Goal: Information Seeking & Learning: Learn about a topic

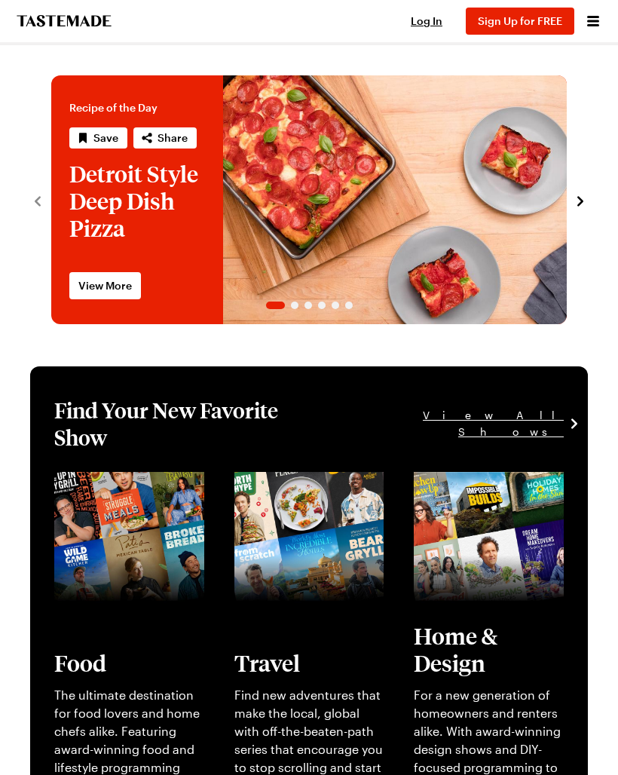
click at [587, 28] on icon "Open menu" at bounding box center [593, 21] width 18 height 18
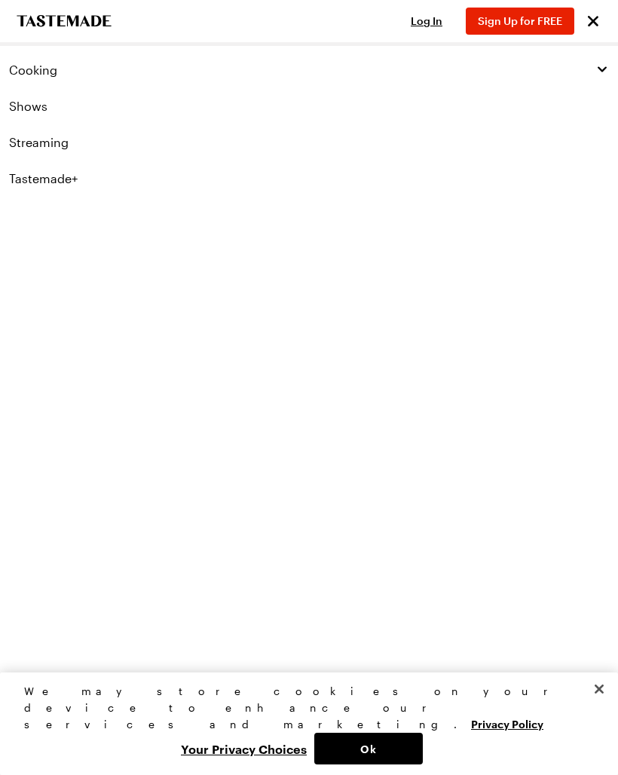
click at [28, 63] on span "Cooking" at bounding box center [33, 70] width 48 height 15
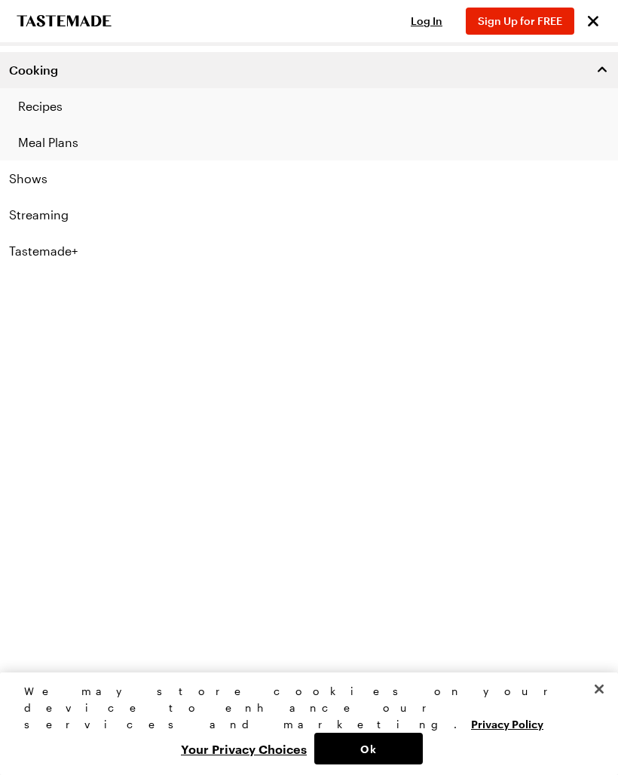
click at [44, 98] on link "Recipes" at bounding box center [309, 106] width 618 height 36
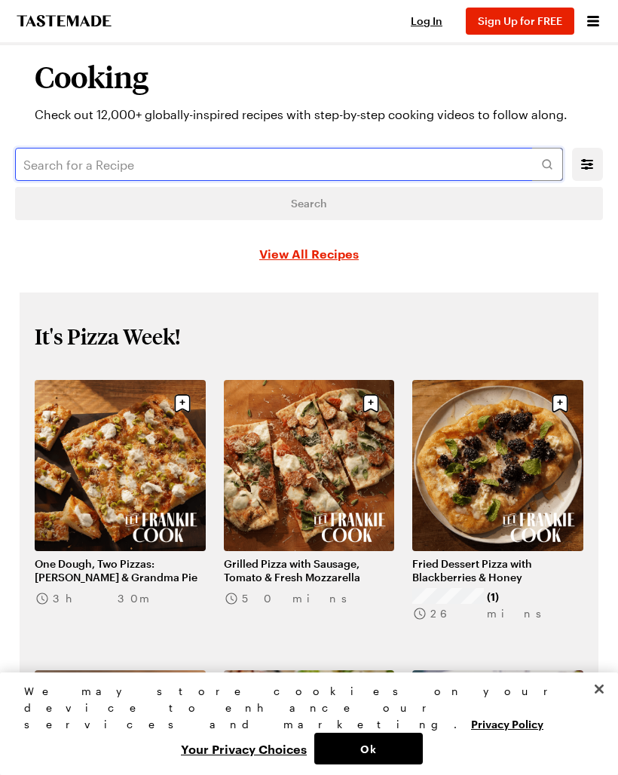
click at [70, 162] on input "text" at bounding box center [289, 164] width 548 height 33
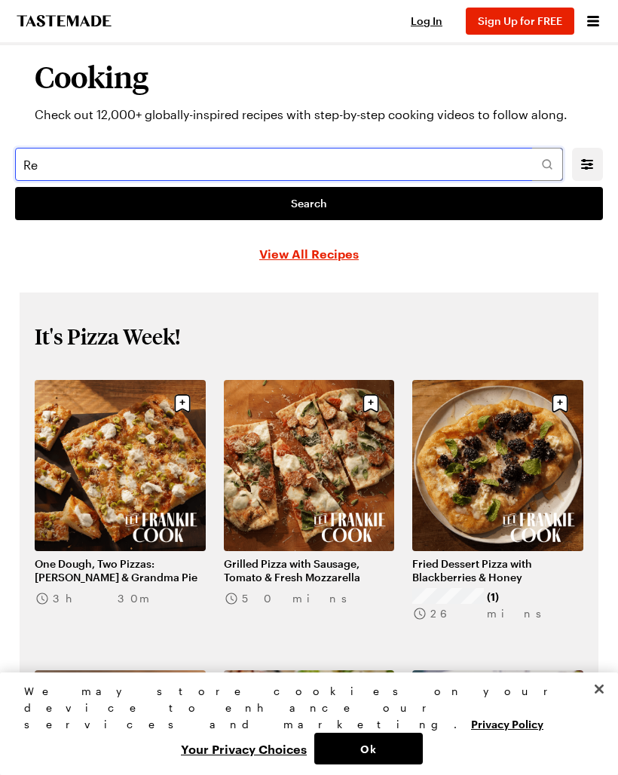
type input "R"
type input "L"
type input "Lollipop"
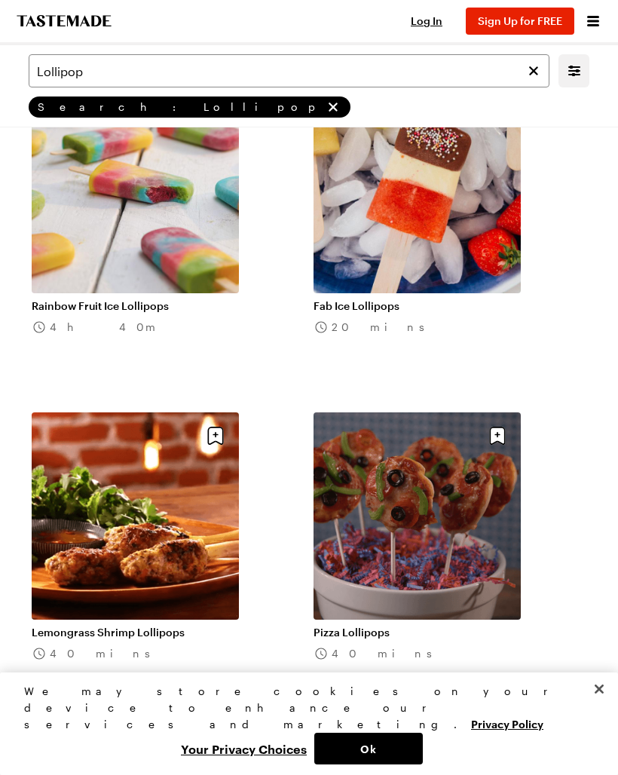
scroll to position [1781, 0]
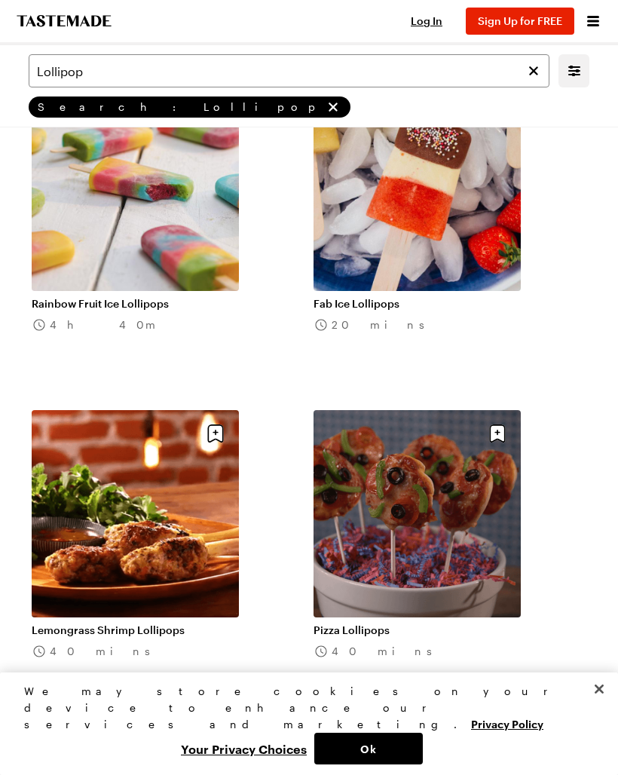
click at [77, 297] on link "Rainbow Fruit Ice Lollipops" at bounding box center [135, 304] width 207 height 14
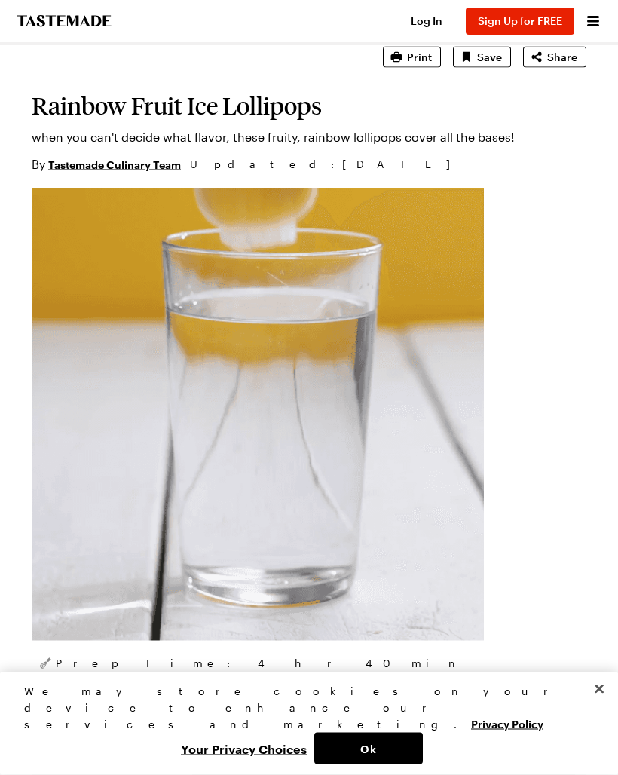
scroll to position [106, 0]
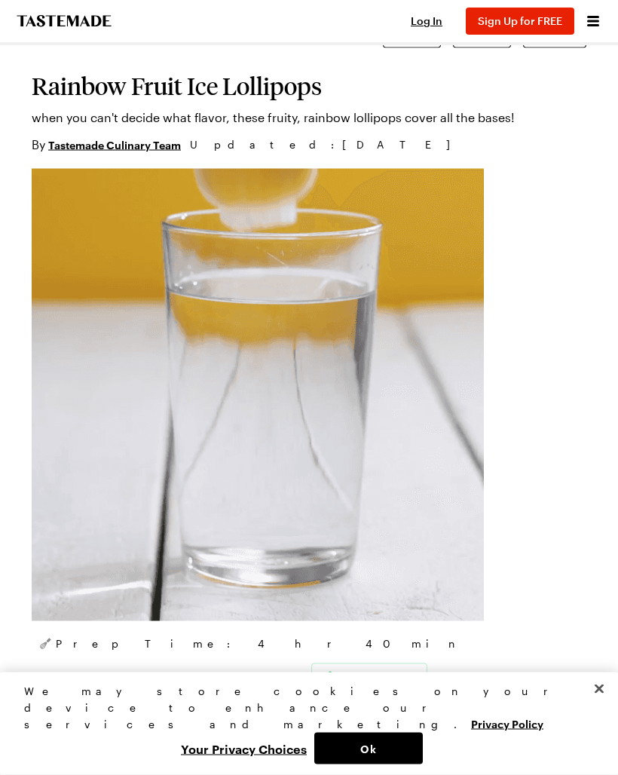
click at [78, 457] on img at bounding box center [258, 395] width 452 height 452
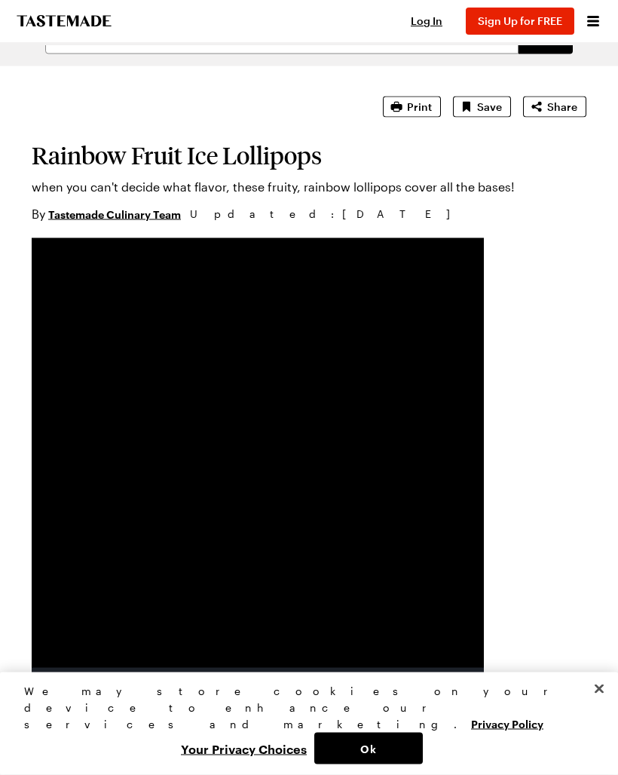
scroll to position [0, 0]
